Goal: Task Accomplishment & Management: Manage account settings

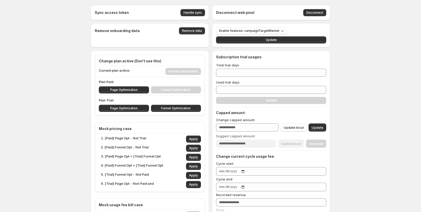
type input "***"
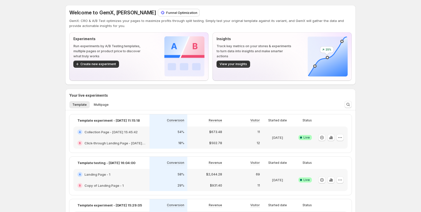
click at [182, 12] on p "Funnel Optimization" at bounding box center [181, 12] width 31 height 5
click at [180, 13] on p "Funnel Optimization" at bounding box center [181, 12] width 31 height 5
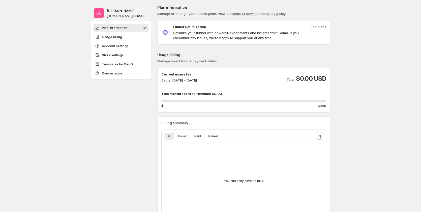
click at [316, 26] on span "See plans" at bounding box center [319, 26] width 16 height 5
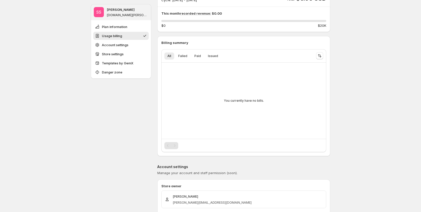
scroll to position [151, 0]
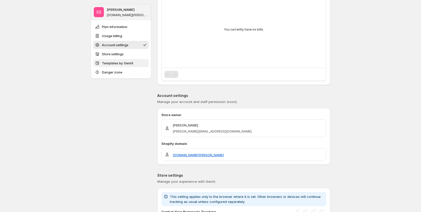
click at [123, 65] on span "Templates by GemX" at bounding box center [118, 63] width 32 height 5
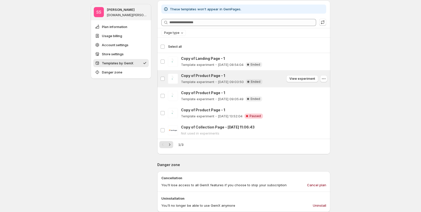
scroll to position [428, 0]
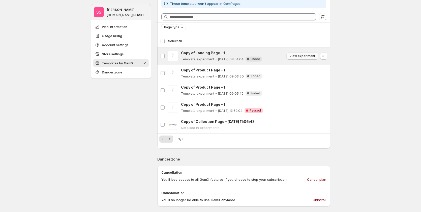
click at [304, 54] on button "View experiment" at bounding box center [302, 55] width 32 height 7
click at [324, 56] on icon "button" at bounding box center [323, 55] width 5 height 5
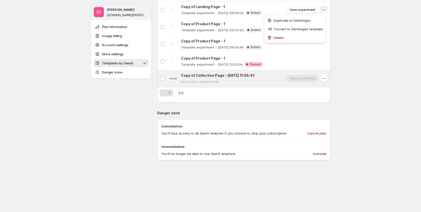
scroll to position [453, 0]
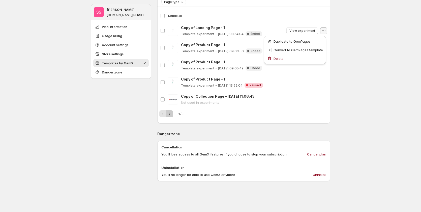
click at [172, 114] on icon "Next" at bounding box center [169, 113] width 5 height 5
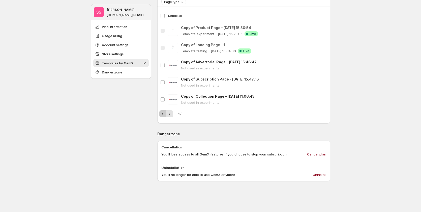
click at [165, 112] on icon "Previous" at bounding box center [162, 113] width 5 height 5
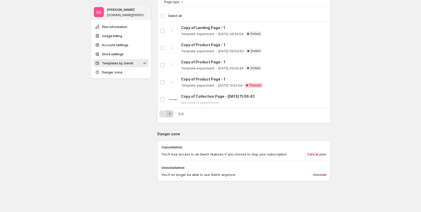
click at [172, 113] on icon "Next" at bounding box center [169, 113] width 5 height 5
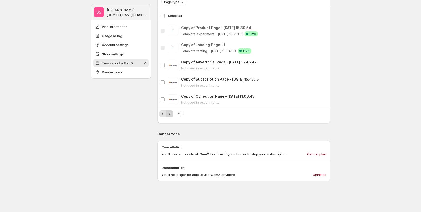
click at [172, 113] on icon "Next" at bounding box center [169, 113] width 5 height 5
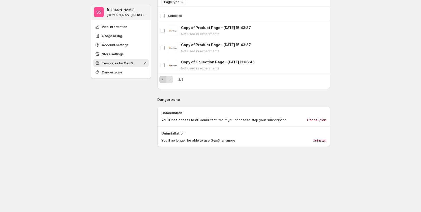
click at [162, 82] on button "Previous" at bounding box center [162, 79] width 7 height 7
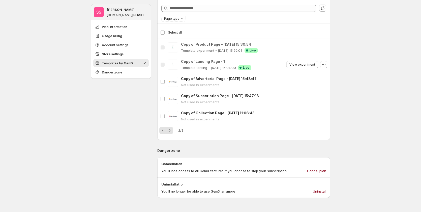
scroll to position [428, 0]
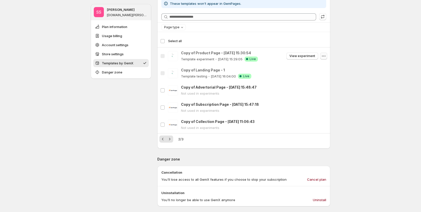
click at [325, 55] on icon "button" at bounding box center [323, 55] width 5 height 5
click at [170, 137] on icon "Next" at bounding box center [169, 138] width 5 height 5
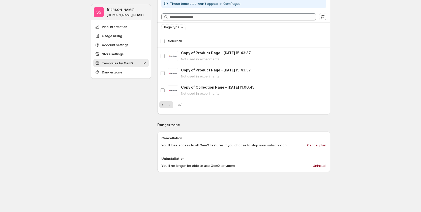
click at [166, 40] on div "Select all 3 templates Select all" at bounding box center [243, 41] width 167 height 12
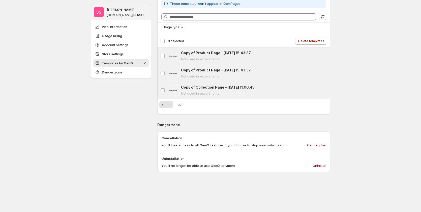
click at [165, 39] on div "Deselect all 3 templates 3 selected" at bounding box center [172, 41] width 24 height 5
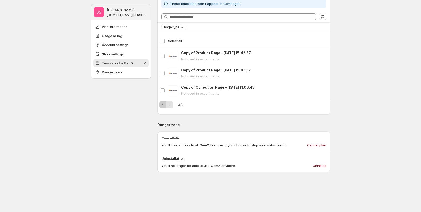
click at [162, 104] on icon "Previous" at bounding box center [162, 104] width 5 height 5
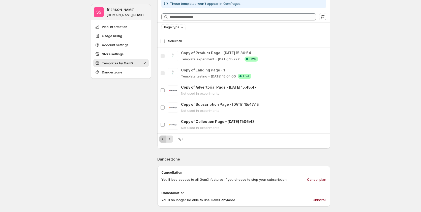
click at [165, 140] on icon "Previous" at bounding box center [162, 138] width 5 height 5
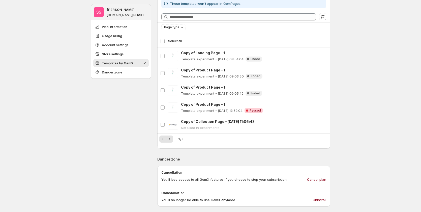
click at [162, 41] on div "Select all 5 templates Select all" at bounding box center [243, 41] width 167 height 12
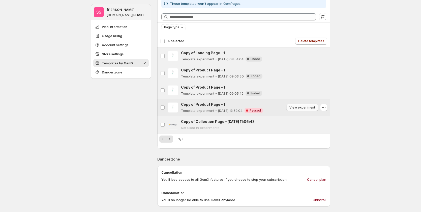
click at [292, 106] on span "View experiment" at bounding box center [302, 107] width 26 height 4
click at [319, 40] on span "Delete templates" at bounding box center [311, 41] width 26 height 4
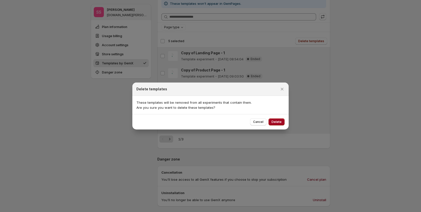
click at [277, 122] on span "Delete" at bounding box center [276, 122] width 10 height 4
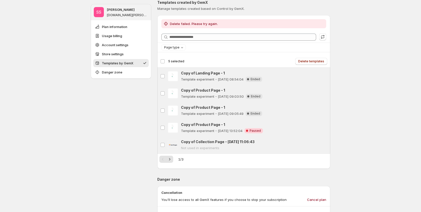
scroll to position [378, 0]
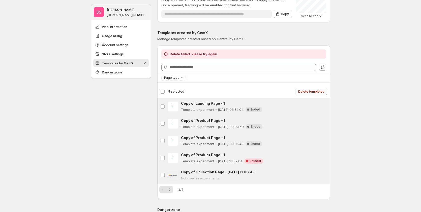
click at [319, 93] on span "Delete templates" at bounding box center [311, 91] width 26 height 4
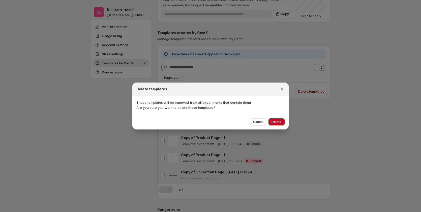
click at [280, 119] on button "Delete" at bounding box center [276, 121] width 16 height 7
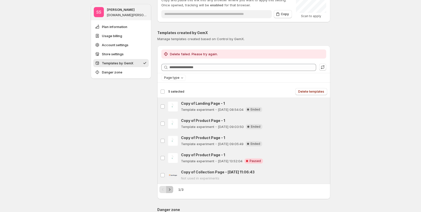
click at [172, 188] on icon "Next" at bounding box center [169, 189] width 5 height 5
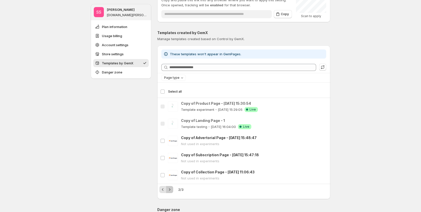
click at [172, 188] on icon "Next" at bounding box center [169, 189] width 5 height 5
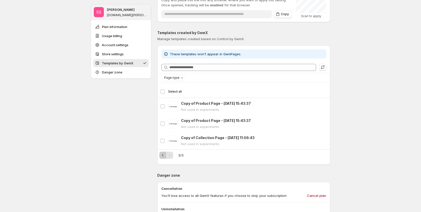
click at [165, 157] on icon "Previous" at bounding box center [162, 155] width 5 height 5
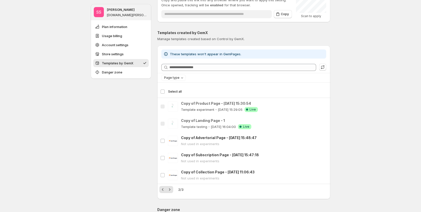
click at [165, 89] on div "Select all 5 templates Select all" at bounding box center [243, 91] width 167 height 12
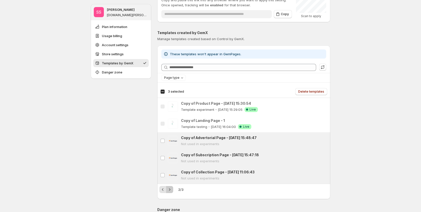
click at [172, 188] on icon "Next" at bounding box center [169, 189] width 5 height 5
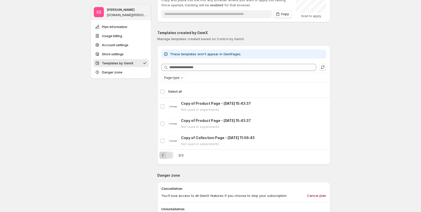
click at [162, 156] on icon "Previous" at bounding box center [162, 155] width 5 height 5
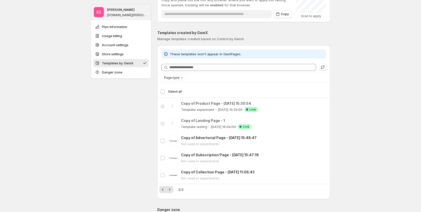
click at [175, 189] on div "2 / 3" at bounding box center [243, 189] width 169 height 7
click at [173, 189] on button "Next" at bounding box center [169, 189] width 7 height 7
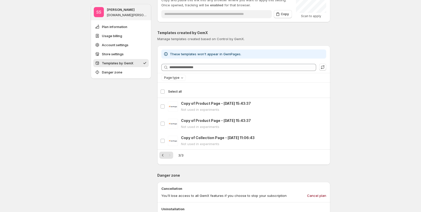
click at [164, 93] on div "Select all 3 templates Select all" at bounding box center [243, 91] width 167 height 12
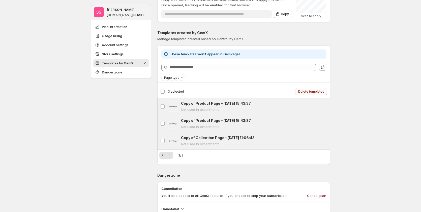
click at [311, 92] on span "Delete templates" at bounding box center [311, 91] width 26 height 4
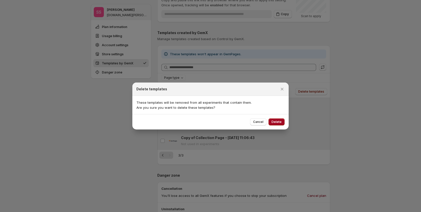
click at [278, 121] on span "Delete" at bounding box center [276, 122] width 10 height 4
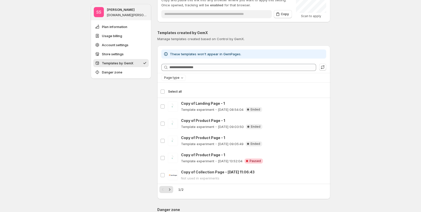
click at [166, 91] on div "Select all 5 templates Select all" at bounding box center [243, 91] width 167 height 12
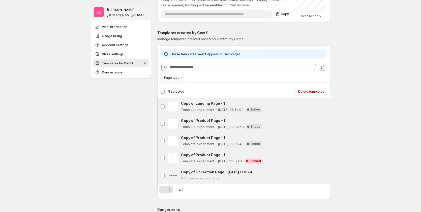
click at [319, 90] on span "Delete templates" at bounding box center [311, 91] width 26 height 4
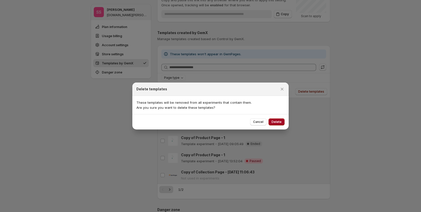
click at [279, 120] on span "Delete" at bounding box center [276, 122] width 10 height 4
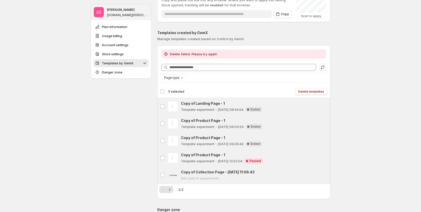
click at [383, 128] on div "SS Sandy Sandy gemcommerce-sandy-dev.myshopify.com Plan information Usage billi…" at bounding box center [210, 20] width 421 height 796
click at [170, 77] on span "Page type" at bounding box center [171, 78] width 15 height 4
click at [227, 82] on div "Delete failed. Please try again. Searching templates Page type Select all Desel…" at bounding box center [243, 121] width 173 height 145
click at [324, 67] on icon "button" at bounding box center [322, 67] width 5 height 5
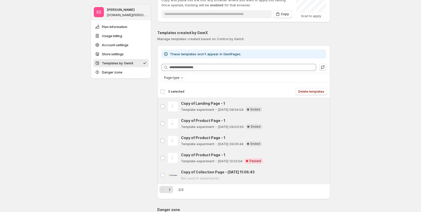
click at [357, 76] on div "SS Sandy Sandy gemcommerce-sandy-dev.myshopify.com Plan information Usage billi…" at bounding box center [210, 20] width 421 height 796
click at [172, 188] on icon "Next" at bounding box center [169, 189] width 5 height 5
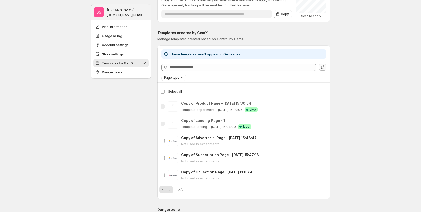
click at [165, 91] on div "Select all 5 templates Select all" at bounding box center [243, 91] width 167 height 12
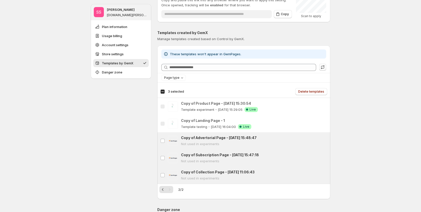
click at [164, 91] on div "Select all 5 templates 3 selected" at bounding box center [172, 91] width 24 height 5
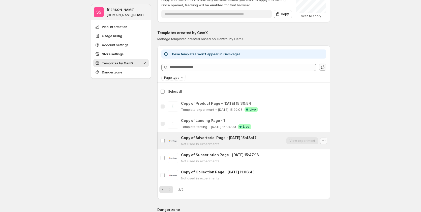
click at [324, 139] on icon "button" at bounding box center [323, 140] width 5 height 5
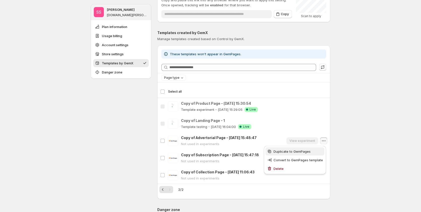
click at [305, 153] on span "Duplicate to GemPages" at bounding box center [292, 151] width 37 height 4
click at [296, 152] on span "Duplicate to GemPages" at bounding box center [292, 151] width 37 height 4
click at [299, 153] on span "Duplicate to GemPages" at bounding box center [292, 151] width 37 height 4
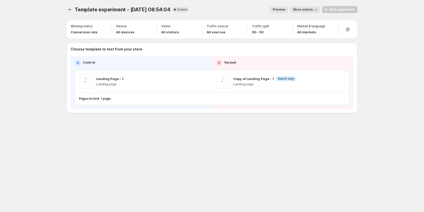
click at [273, 81] on div "Copy of Landing Page - 1 Info GemX only" at bounding box center [264, 78] width 63 height 5
click at [327, 83] on div "Copy of Landing Page - 1 Info GemX only Landing page" at bounding box center [280, 81] width 129 height 14
click at [346, 80] on div "Copy of Landing Page - 1 Info GemX only Landing page" at bounding box center [280, 81] width 137 height 22
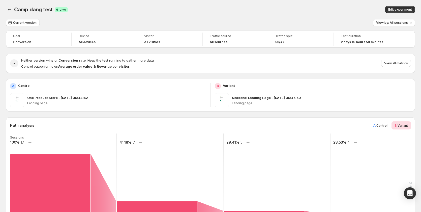
scroll to position [126, 0]
